Goal: Task Accomplishment & Management: Use online tool/utility

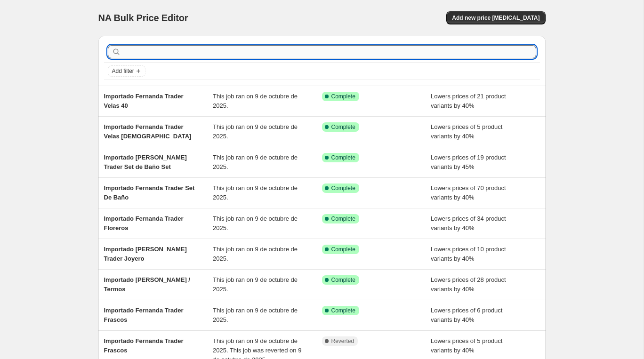
click at [304, 54] on input "text" at bounding box center [329, 51] width 413 height 13
paste input "Importado Fernanda Trader Tacho de Basura"
type input "Importado Fernanda Trader Tacho de Basura"
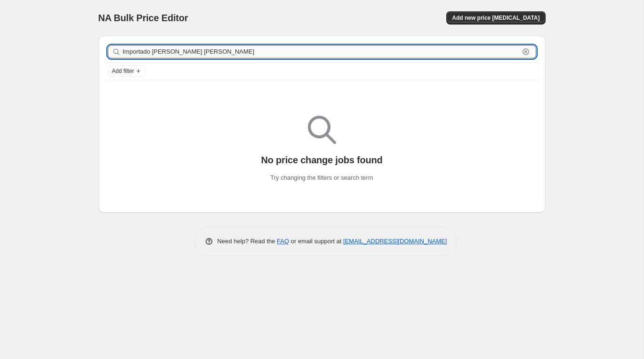
click at [283, 52] on input "Importado Fernanda Trader Tacho de Basura" at bounding box center [321, 51] width 396 height 13
type input "Importado Fernanda Trader Tacho"
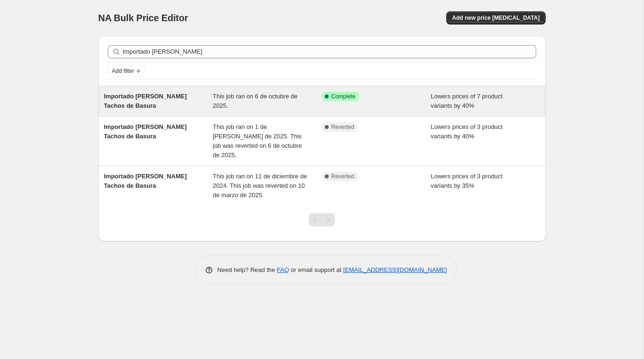
click at [156, 100] on div "Importado Fernanda Trader Tachos de Basura" at bounding box center [158, 101] width 109 height 19
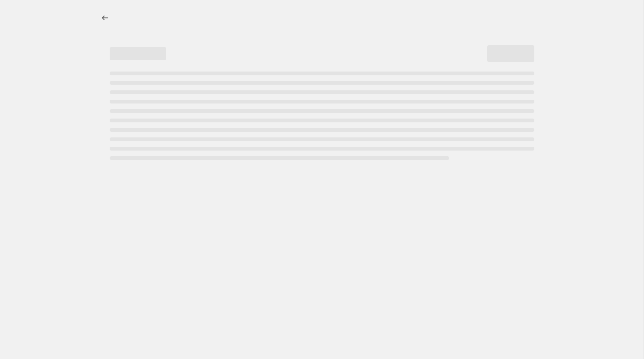
select select "percentage"
select select "vendor"
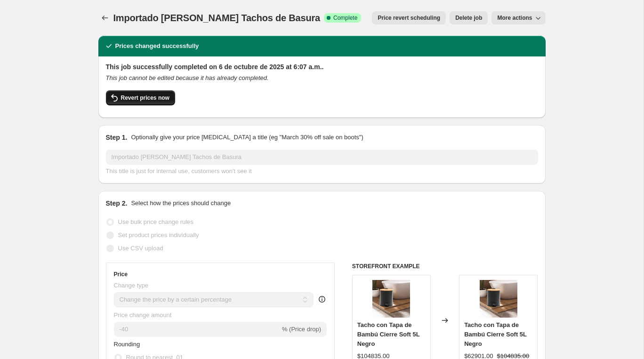
click at [157, 96] on span "Revert prices now" at bounding box center [145, 98] width 48 height 8
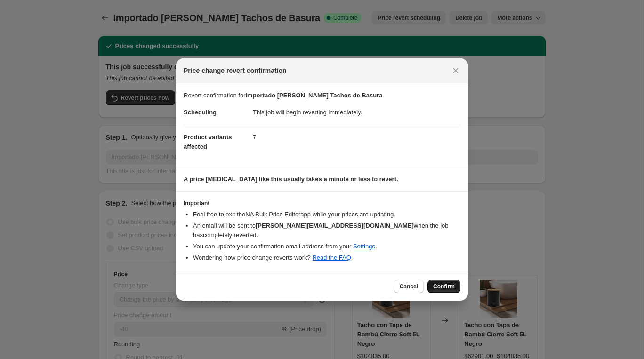
click at [441, 283] on span "Confirm" at bounding box center [444, 287] width 22 height 8
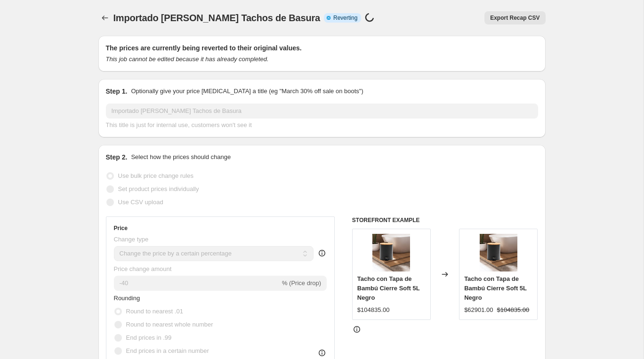
select select "percentage"
select select "vendor"
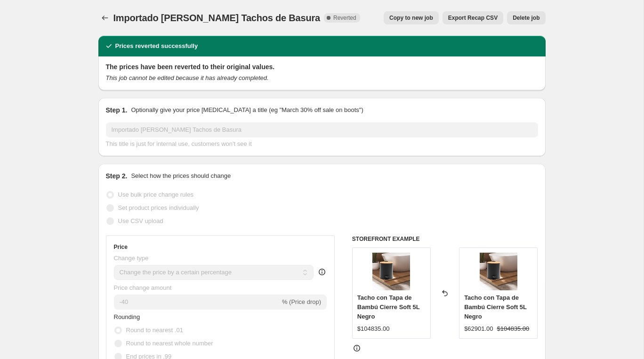
click at [400, 20] on span "Copy to new job" at bounding box center [411, 18] width 44 height 8
select select "percentage"
select select "vendor"
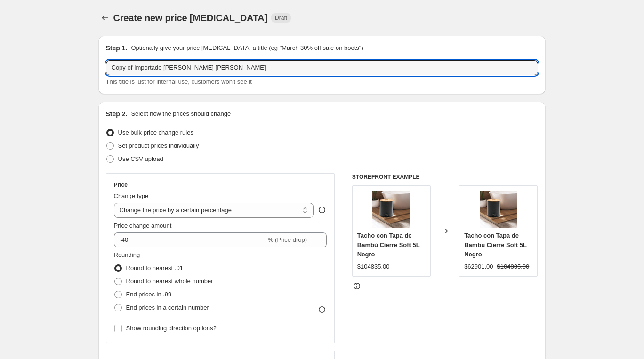
drag, startPoint x: 136, startPoint y: 69, endPoint x: 27, endPoint y: 59, distance: 109.1
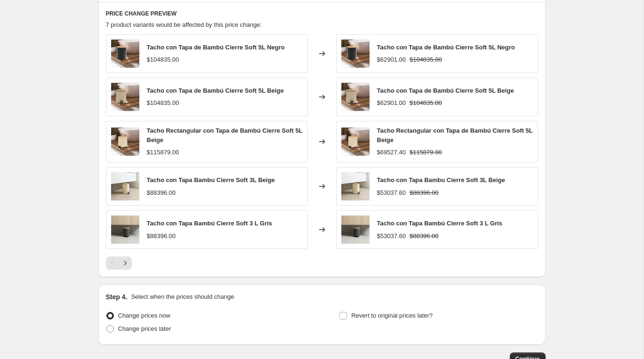
scroll to position [672, 0]
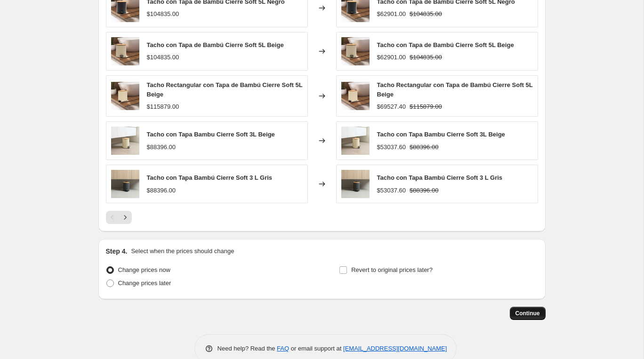
type input "Importado Fernanda Trader Tachos de Basura"
click at [516, 310] on span "Continue" at bounding box center [527, 314] width 24 height 8
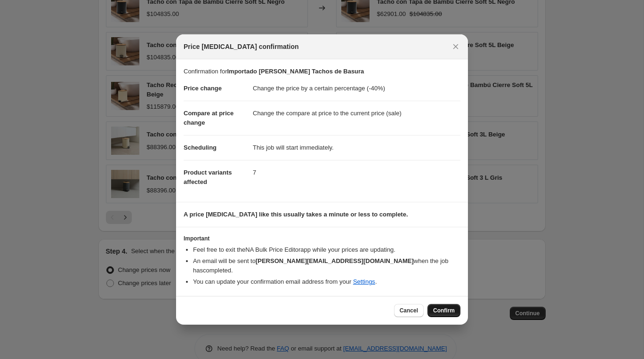
click at [436, 307] on span "Confirm" at bounding box center [444, 311] width 22 height 8
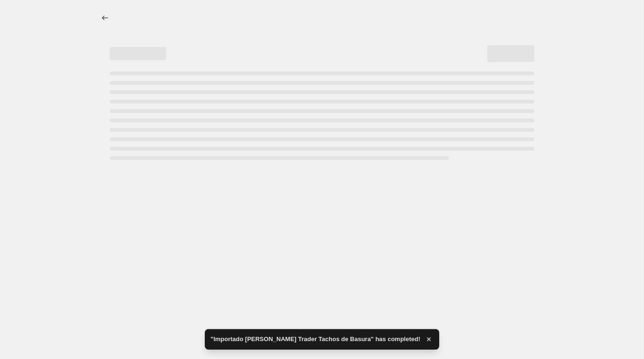
select select "percentage"
select select "vendor"
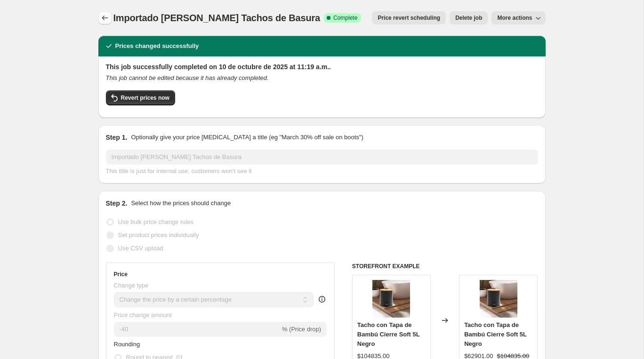
click at [107, 17] on icon "Price change jobs" at bounding box center [104, 17] width 9 height 9
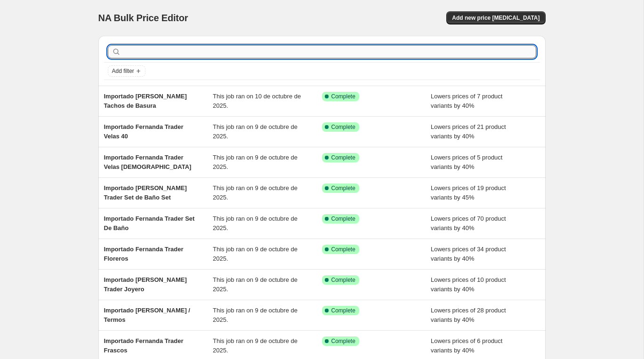
click at [128, 54] on input "text" at bounding box center [329, 51] width 413 height 13
paste input "Importado Fernanda Trader LIMPIEZA"
type input "Importado Fernanda Trader LIMPIEZA"
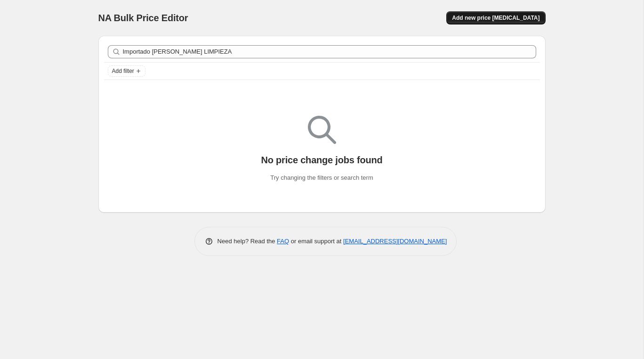
click at [478, 17] on span "Add new price change job" at bounding box center [496, 18] width 88 height 8
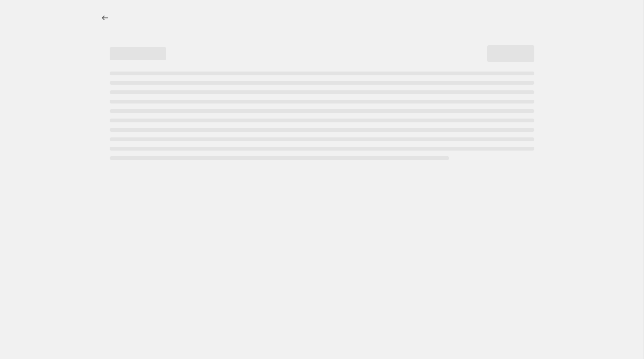
select select "percentage"
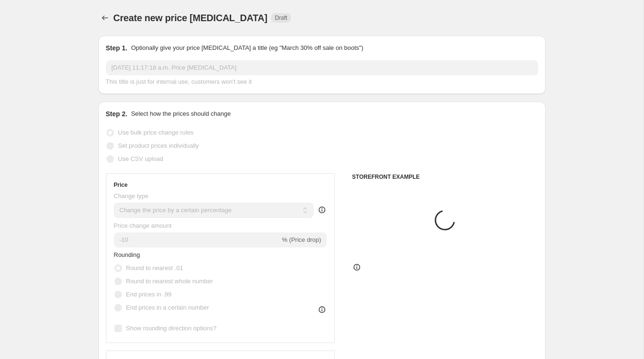
click at [243, 69] on input "10 oct 2025, 11:17:18 a.m. Price change job" at bounding box center [322, 67] width 432 height 15
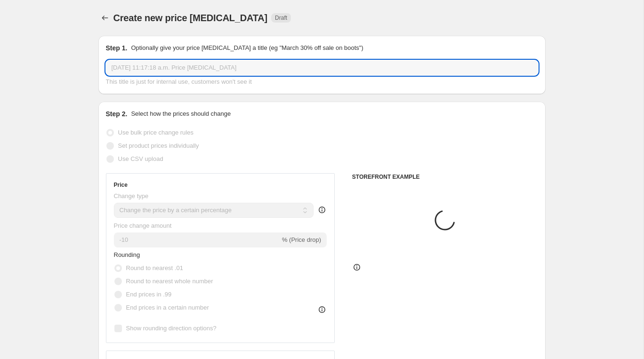
click at [243, 69] on input "10 oct 2025, 11:17:18 a.m. Price change job" at bounding box center [322, 67] width 432 height 15
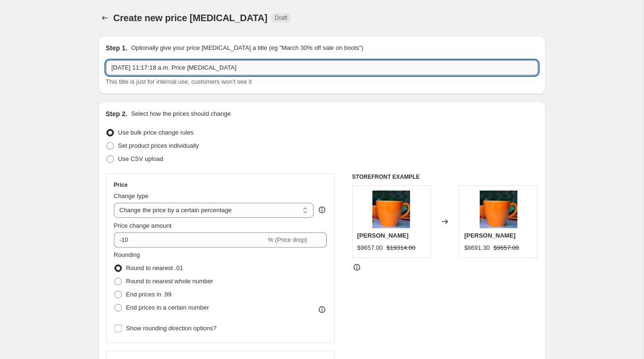
click at [243, 69] on input "10 oct 2025, 11:17:18 a.m. Price change job" at bounding box center [322, 67] width 432 height 15
paste input "Importado Fernanda Trader LIMPIEZA"
type input "Importado Fernanda Trader LIMPIEZA"
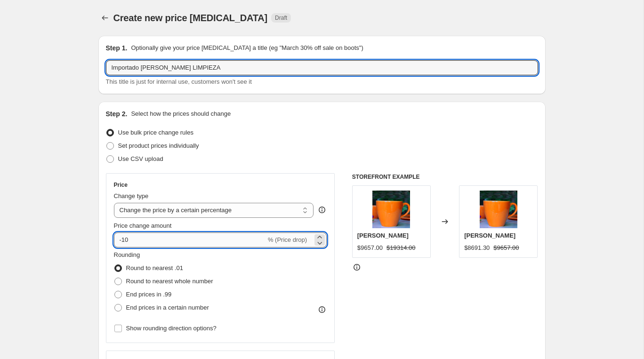
click at [136, 238] on input "-10" at bounding box center [190, 239] width 152 height 15
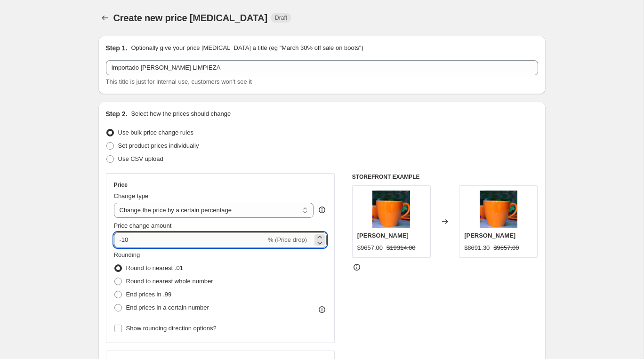
type input "-1"
type input "-40"
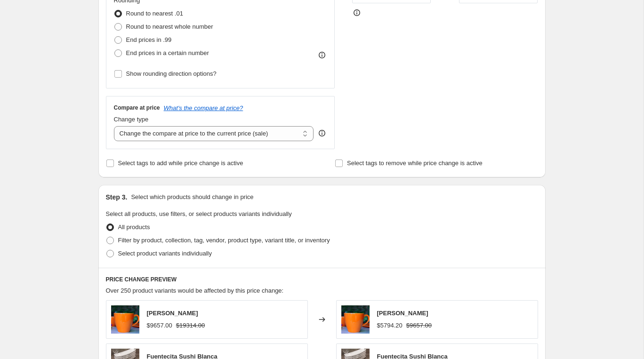
scroll to position [259, 0]
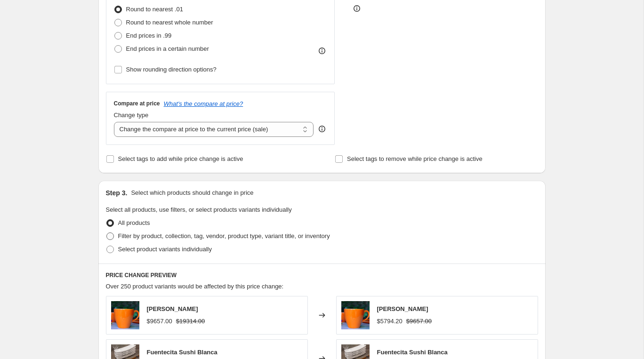
click at [124, 235] on span "Filter by product, collection, tag, vendor, product type, variant title, or inv…" at bounding box center [224, 235] width 212 height 7
click at [107, 233] on input "Filter by product, collection, tag, vendor, product type, variant title, or inv…" at bounding box center [106, 232] width 0 height 0
radio input "true"
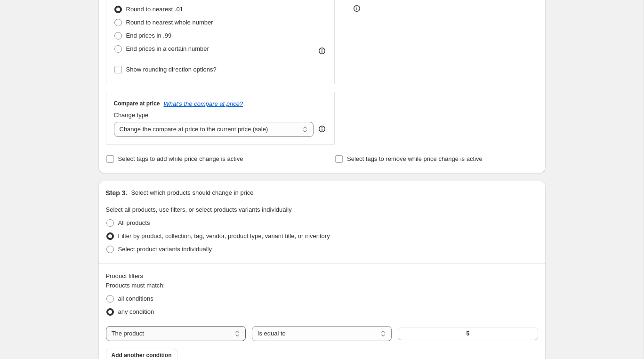
click at [192, 332] on select "The product The product's collection The product's tag The product's vendor The…" at bounding box center [176, 333] width 140 height 15
select select "vendor"
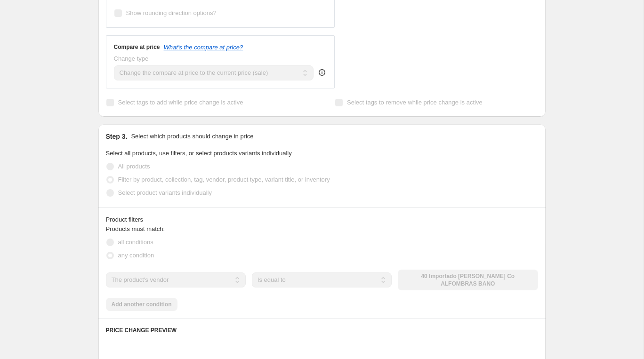
scroll to position [391, 0]
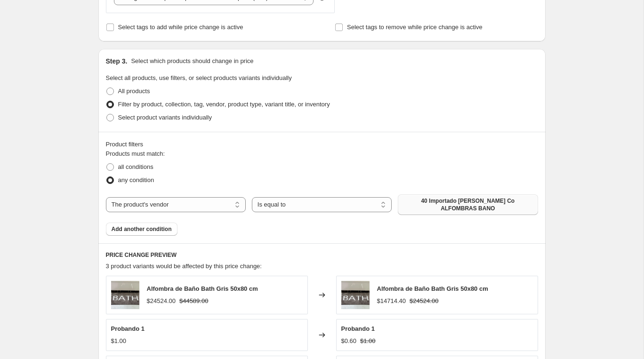
click at [483, 199] on span "40 Importado Fernanda Trader Co ALFOMBRAS BANO" at bounding box center [467, 204] width 128 height 15
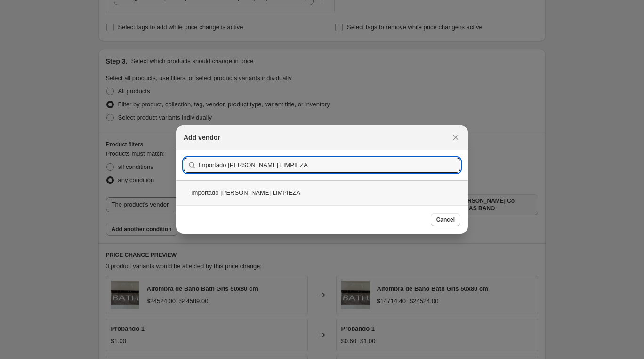
type input "Importado Fernanda Trader LIMPIEZA"
click at [254, 192] on div "Importado Fernanda Trader LIMPIEZA" at bounding box center [322, 192] width 292 height 25
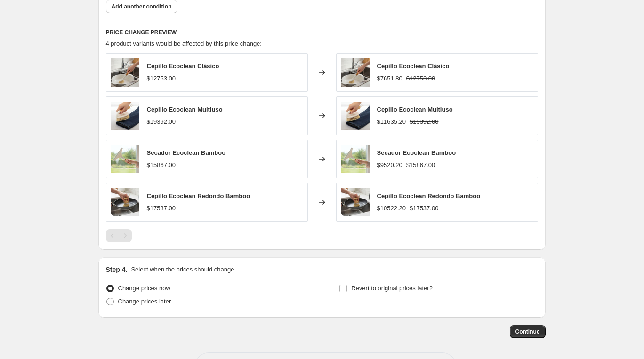
scroll to position [644, 0]
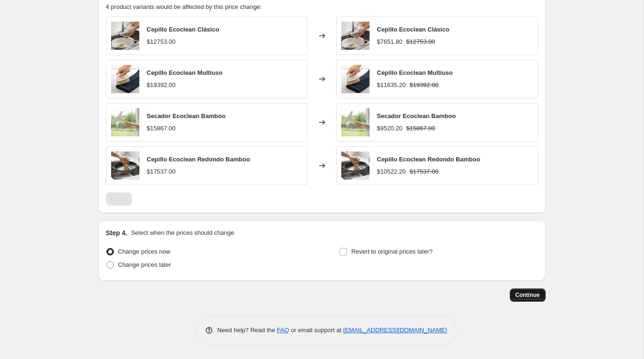
click at [528, 294] on span "Continue" at bounding box center [527, 295] width 24 height 8
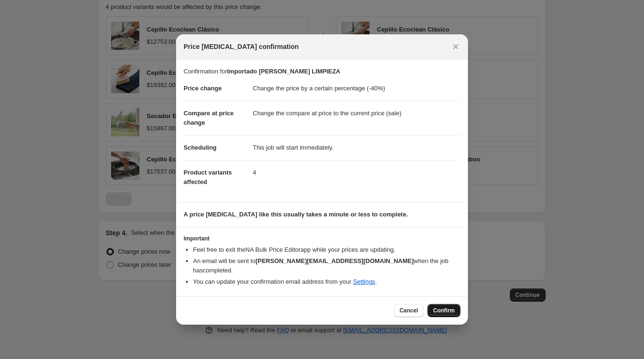
click at [439, 304] on button "Confirm" at bounding box center [443, 310] width 33 height 13
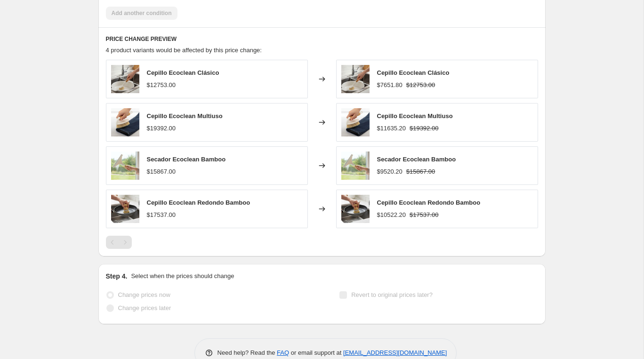
select select "percentage"
select select "vendor"
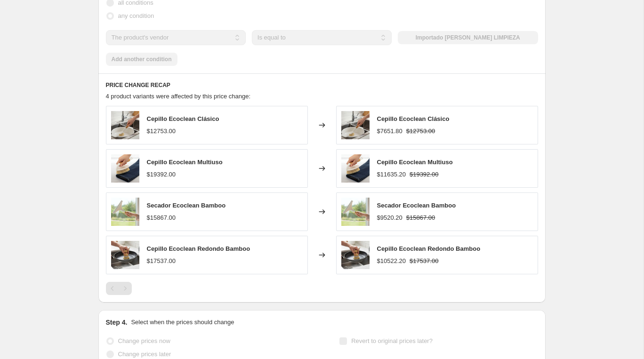
scroll to position [0, 0]
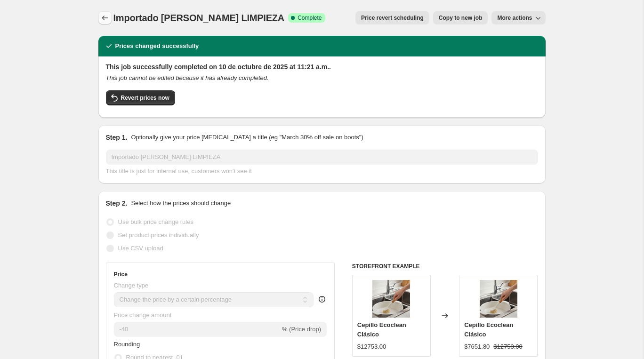
click at [102, 18] on icon "Price change jobs" at bounding box center [105, 18] width 6 height 5
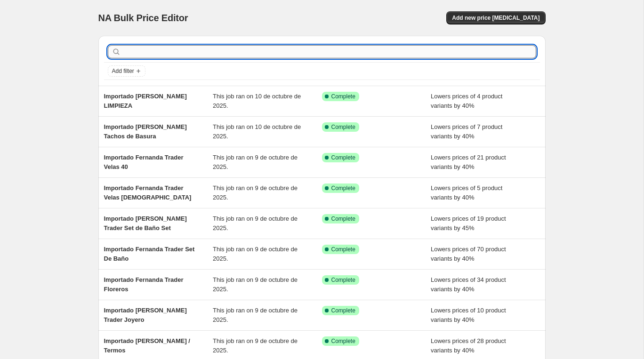
click at [167, 53] on input "text" at bounding box center [329, 51] width 413 height 13
paste input "Importado Fernanda Trader Co ORGANIZADORES"
type input "Importado Fernanda Trader Co ORGANIZADORES"
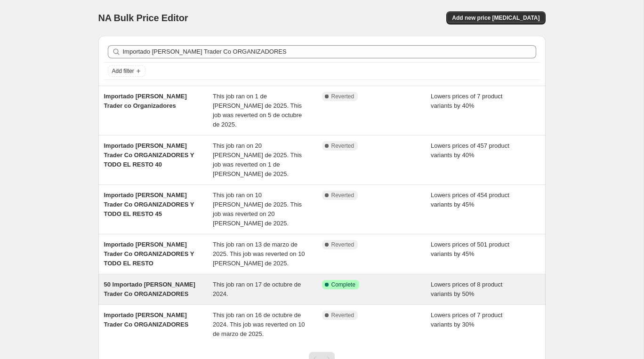
click at [120, 281] on span "50 Importado Fernanda Trader Co ORGANIZADORES" at bounding box center [149, 289] width 91 height 16
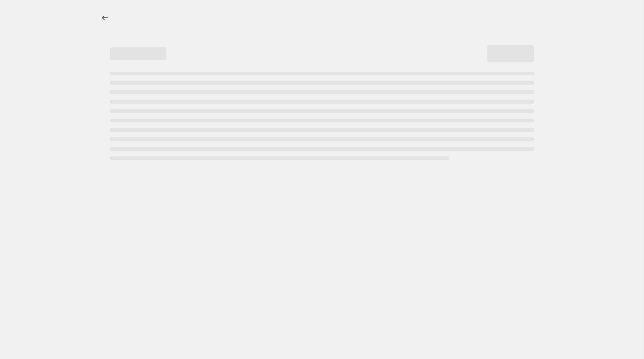
select select "percentage"
select select "collection"
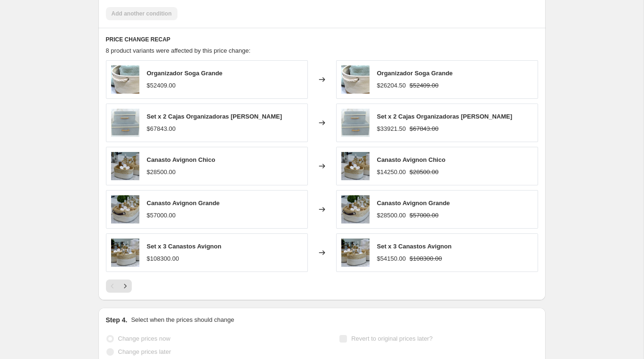
scroll to position [707, 0]
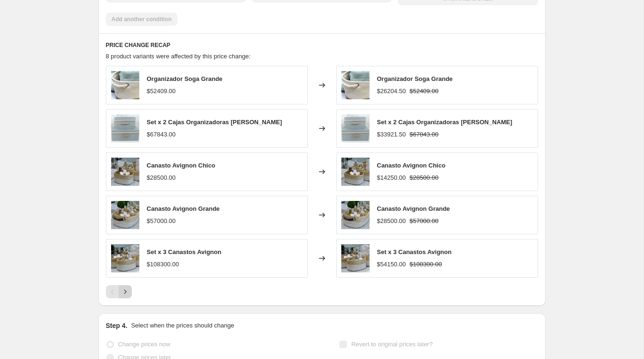
click at [128, 287] on icon "Next" at bounding box center [124, 291] width 9 height 9
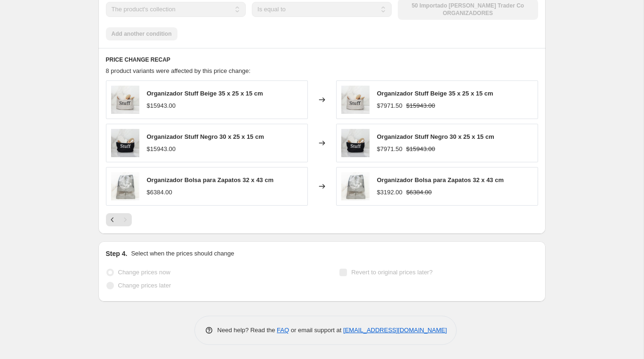
scroll to position [675, 0]
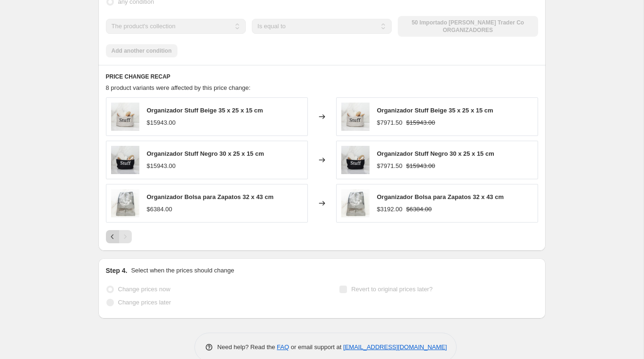
click at [109, 232] on icon "Previous" at bounding box center [112, 236] width 9 height 9
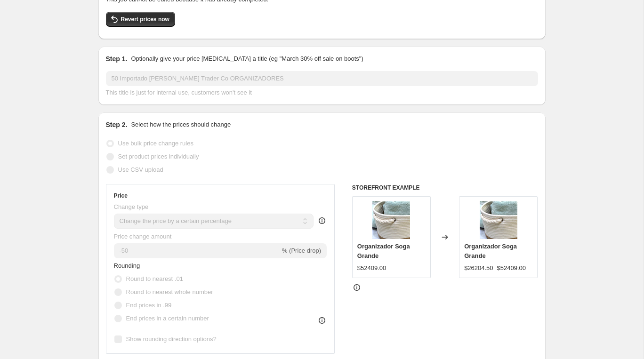
scroll to position [0, 0]
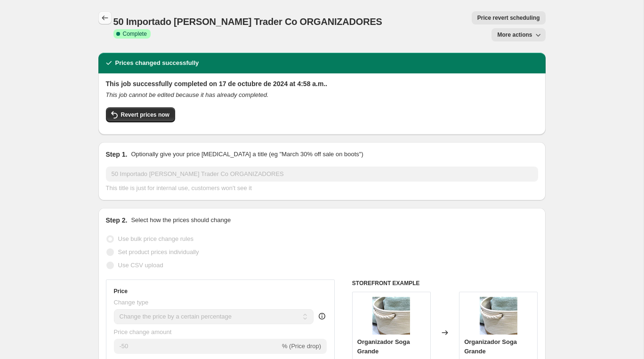
click at [105, 19] on icon "Price change jobs" at bounding box center [104, 17] width 9 height 9
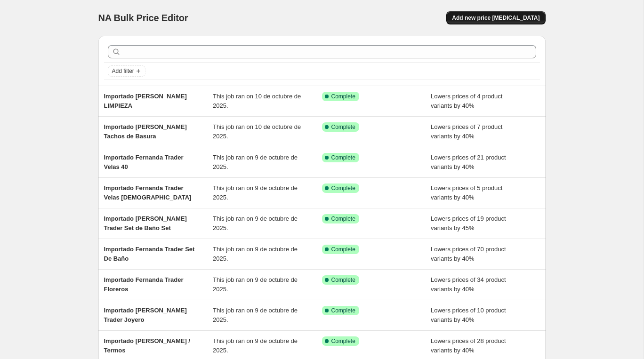
click at [503, 21] on span "Add new price change job" at bounding box center [496, 18] width 88 height 8
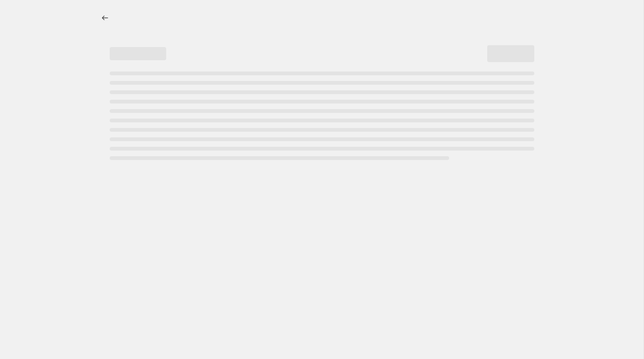
select select "percentage"
